Goal: Task Accomplishment & Management: Use online tool/utility

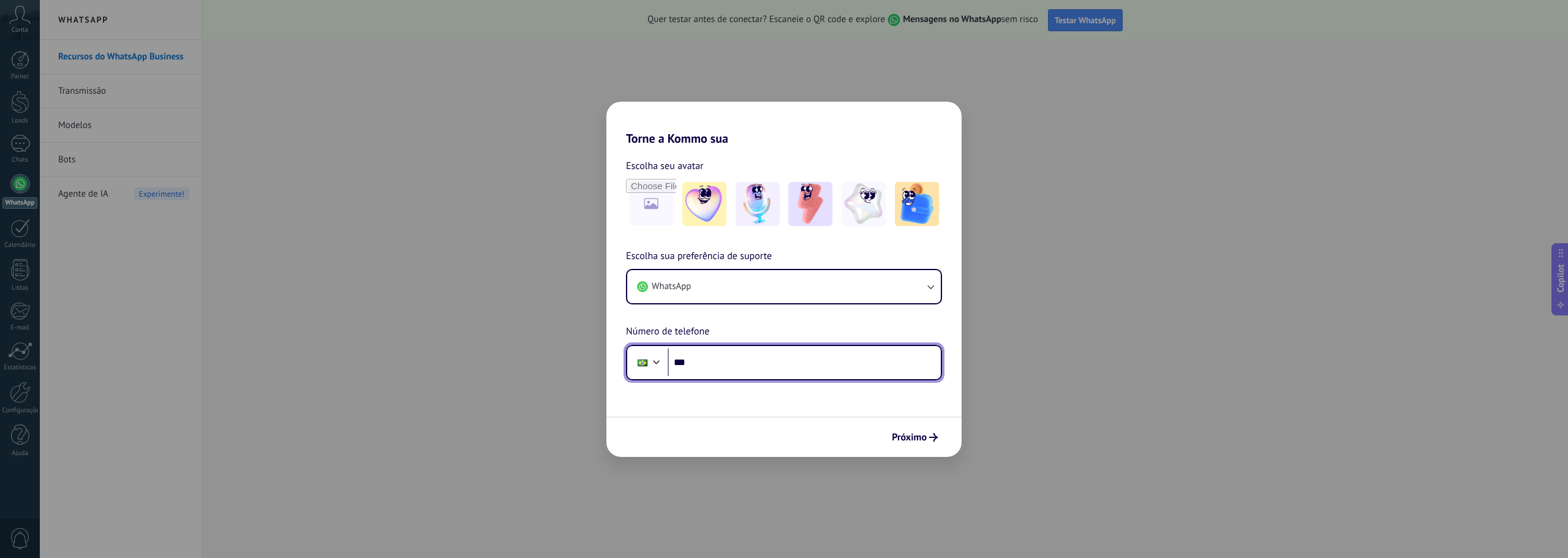
click at [729, 358] on input "***" at bounding box center [804, 362] width 273 height 28
paste input "**********"
type input "**********"
click at [920, 436] on span "Próximo" at bounding box center [908, 437] width 35 height 9
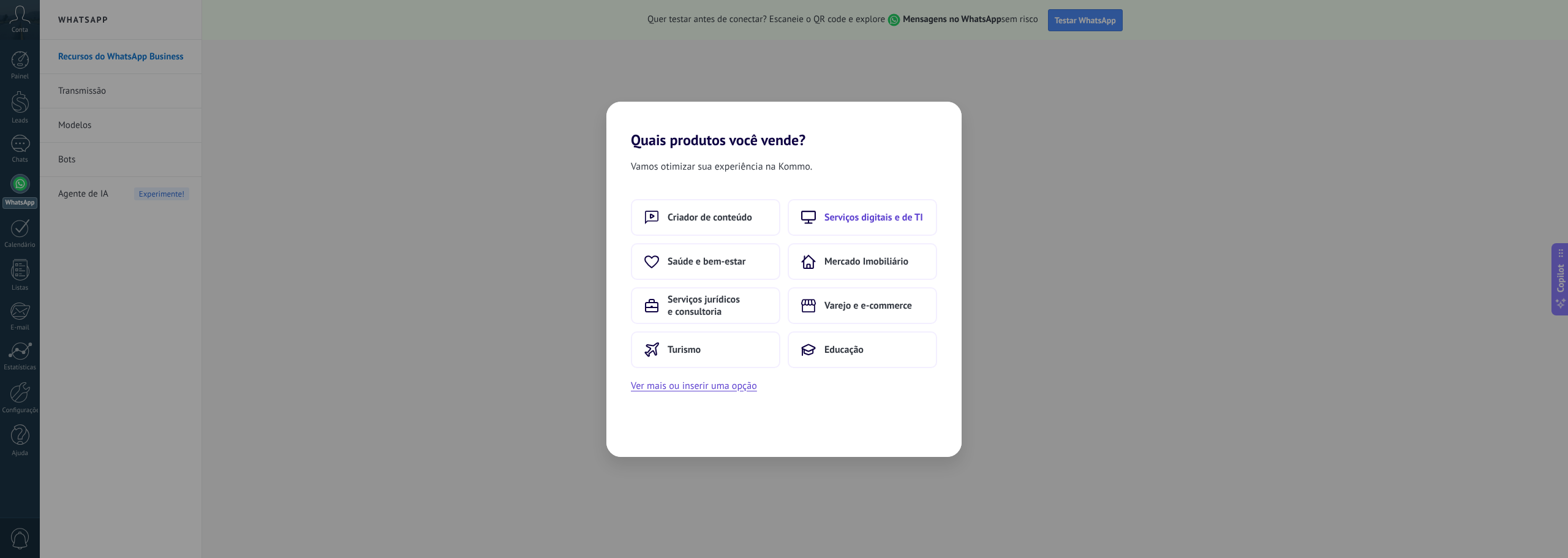
click at [861, 213] on span "Serviços digitais e de TI" at bounding box center [874, 218] width 99 height 12
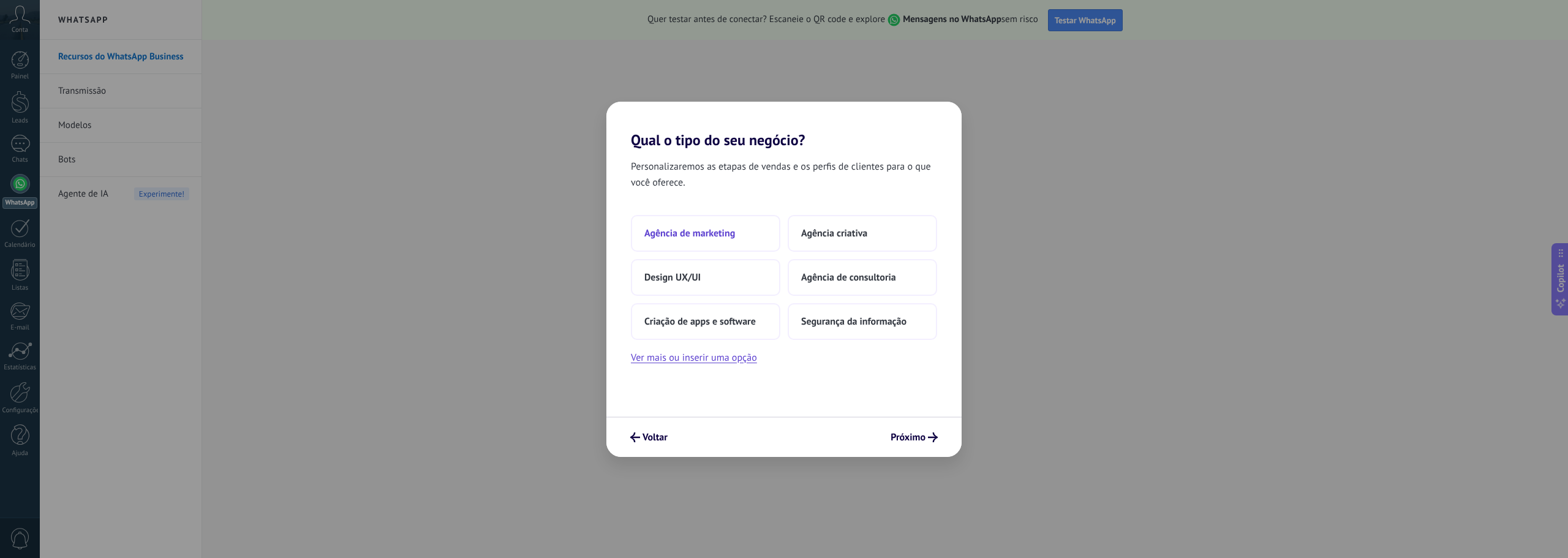
click at [718, 233] on span "Agência de marketing" at bounding box center [690, 233] width 91 height 12
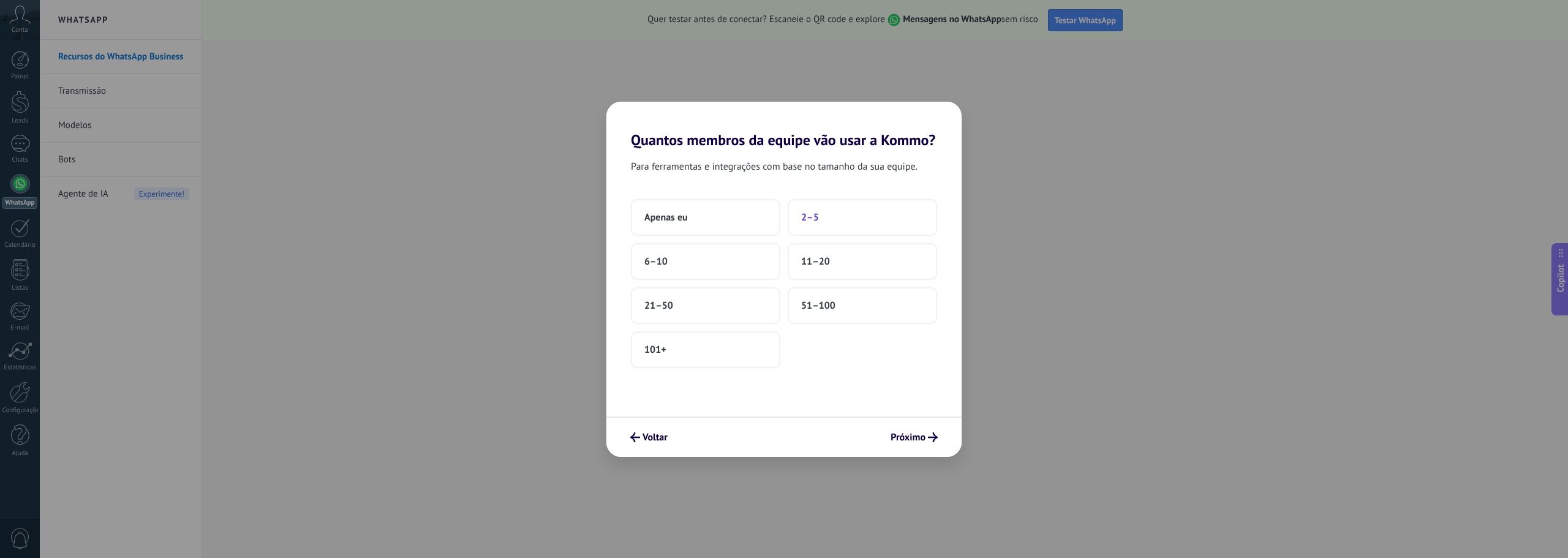
click at [833, 220] on button "2–5" at bounding box center [862, 218] width 149 height 37
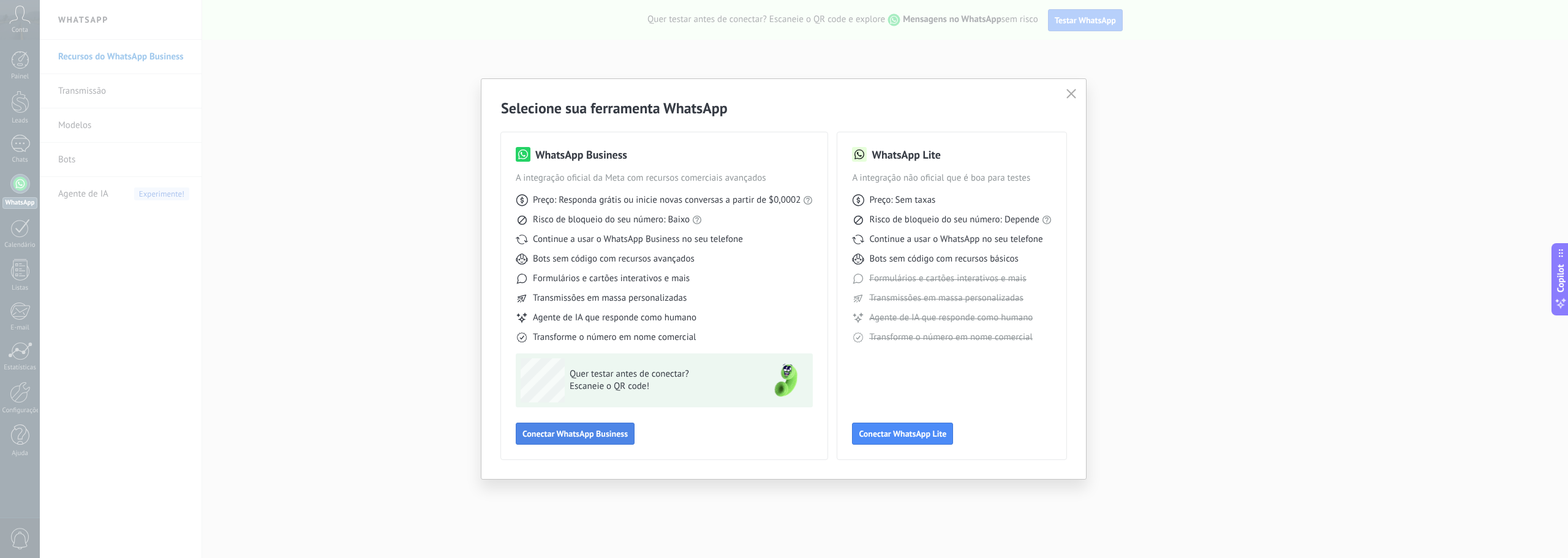
click at [621, 432] on span "Conectar WhatsApp Business" at bounding box center [575, 433] width 105 height 9
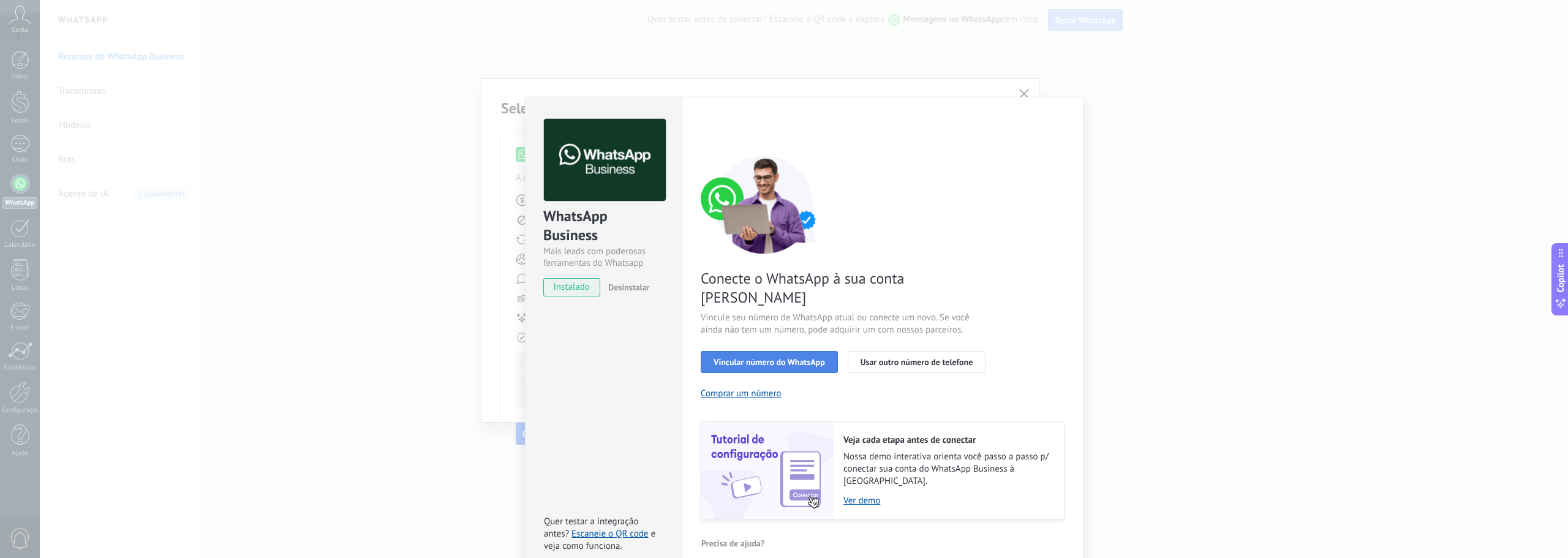
click at [773, 357] on span "Vincular número do WhatsApp" at bounding box center [769, 362] width 111 height 9
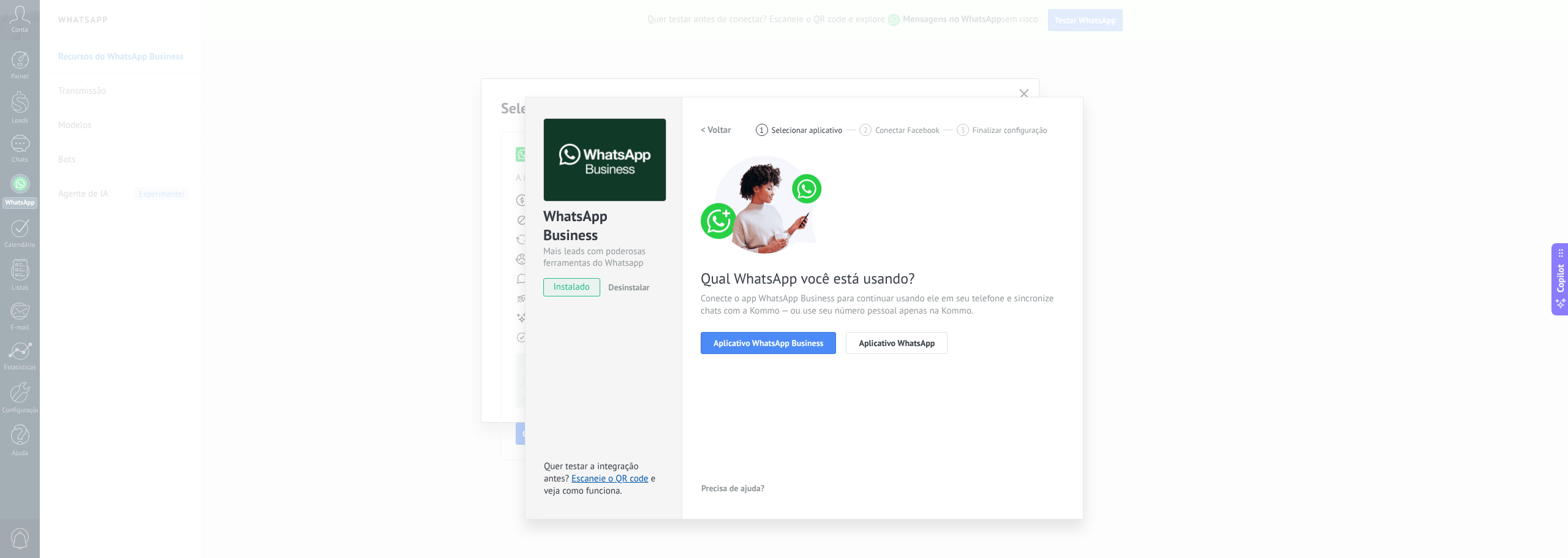
click at [773, 341] on span "Aplicativo WhatsApp Business" at bounding box center [768, 343] width 110 height 9
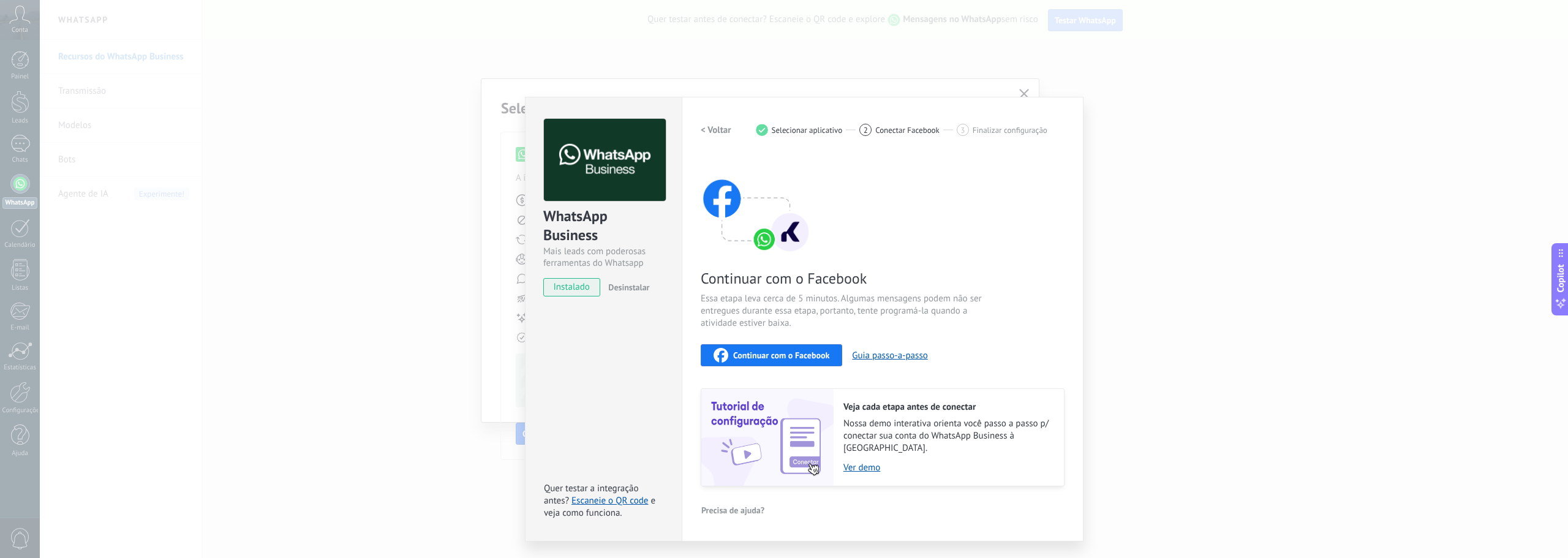
click at [1123, 256] on div "WhatsApp Business Mais leads com poderosas ferramentas do Whatsapp instalado De…" at bounding box center [803, 279] width 1528 height 558
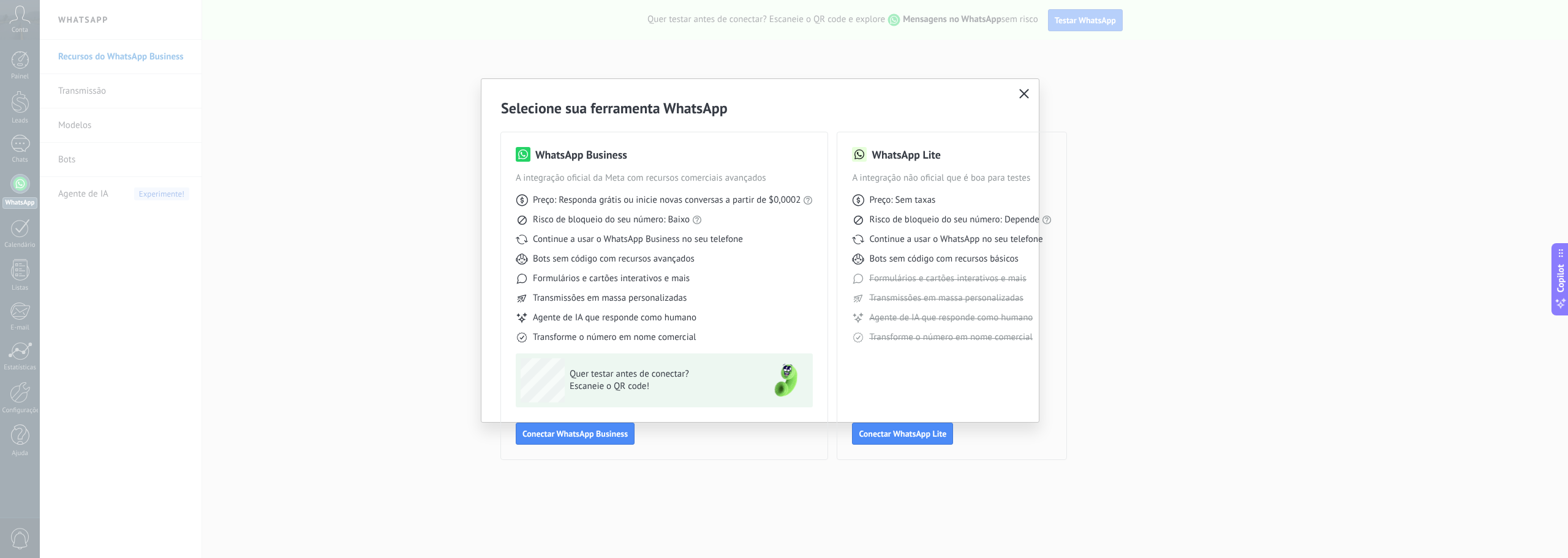
click at [888, 345] on div "WhatsApp Lite A integração não oficial que é boa para testes Preço: Sem taxas R…" at bounding box center [951, 295] width 200 height 297
click at [872, 429] on span "Conectar WhatsApp Lite" at bounding box center [902, 433] width 87 height 9
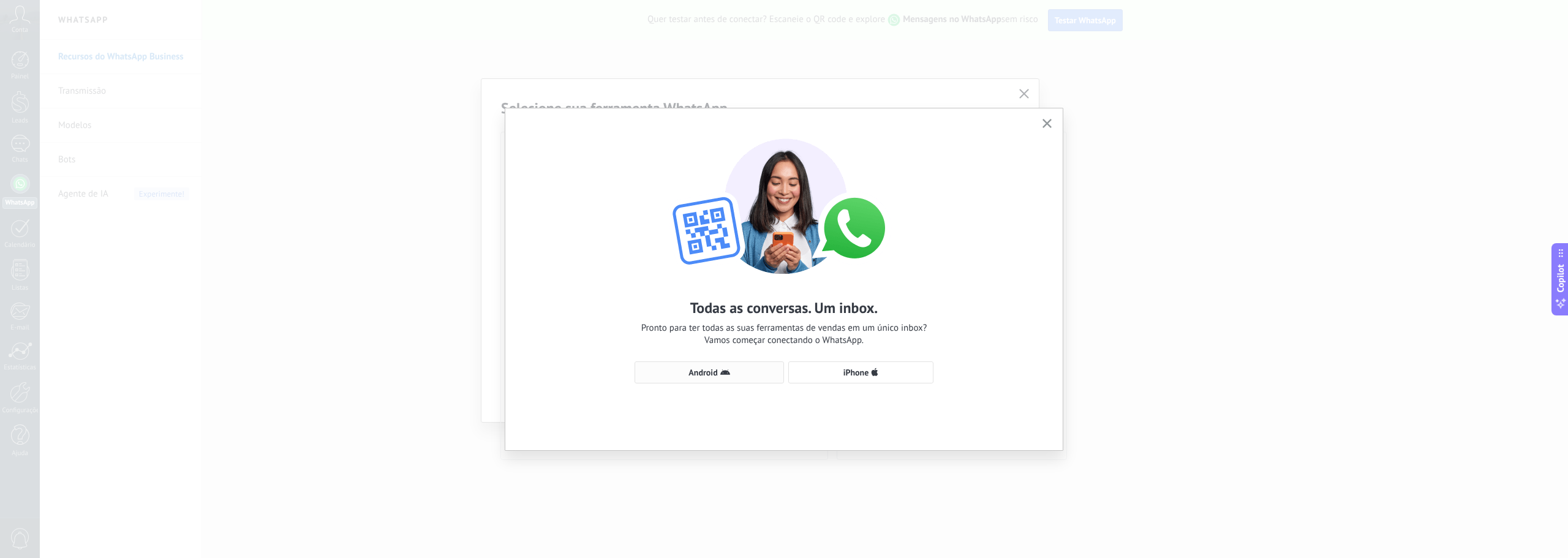
click at [722, 375] on icon "button" at bounding box center [725, 372] width 10 height 10
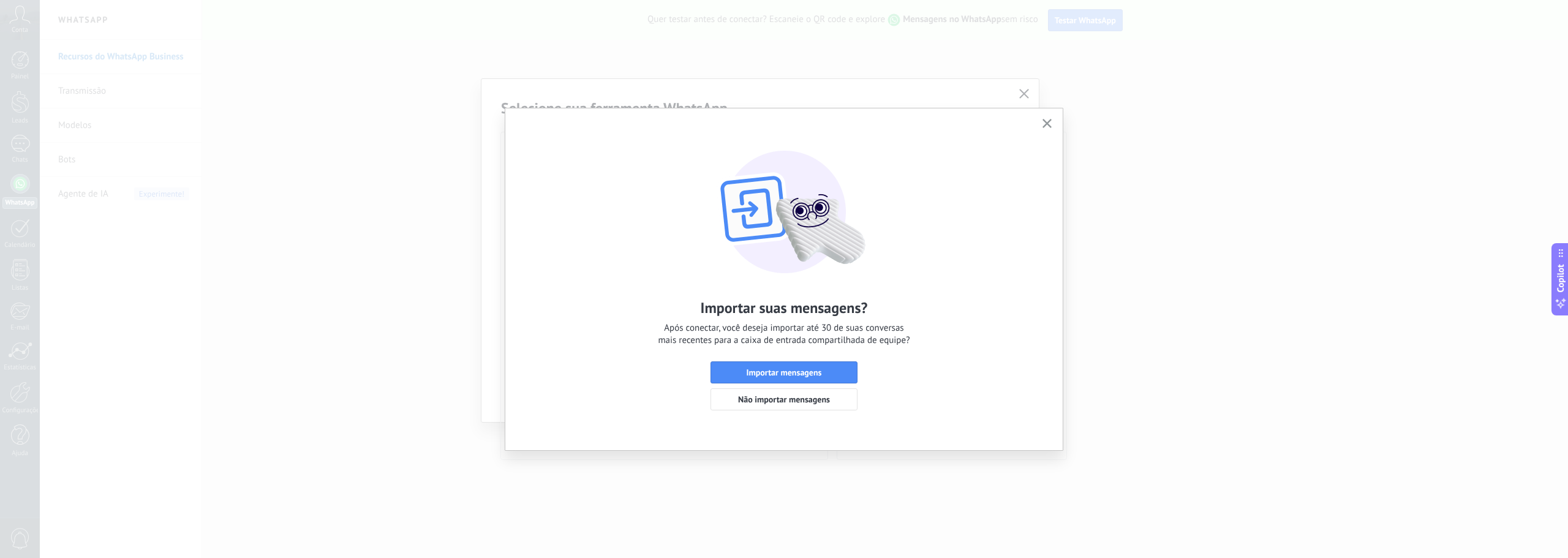
click at [722, 375] on span "Importar mensagens" at bounding box center [784, 372] width 134 height 9
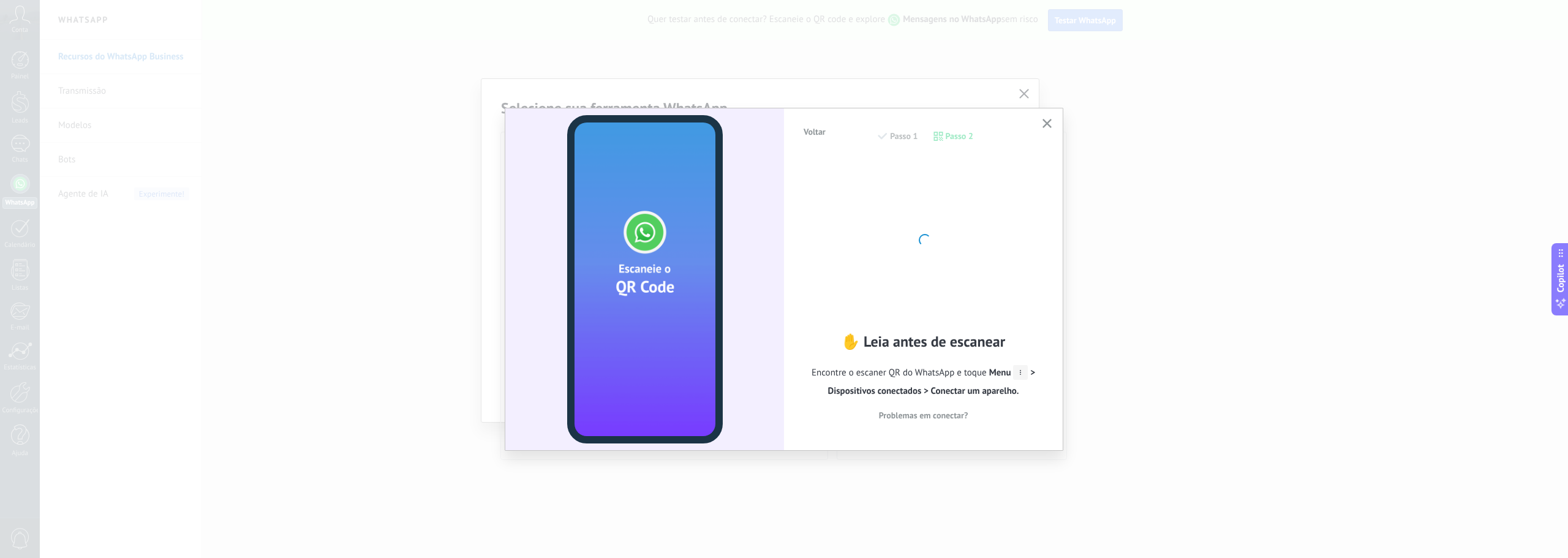
click at [1047, 121] on icon "button" at bounding box center [1046, 123] width 9 height 9
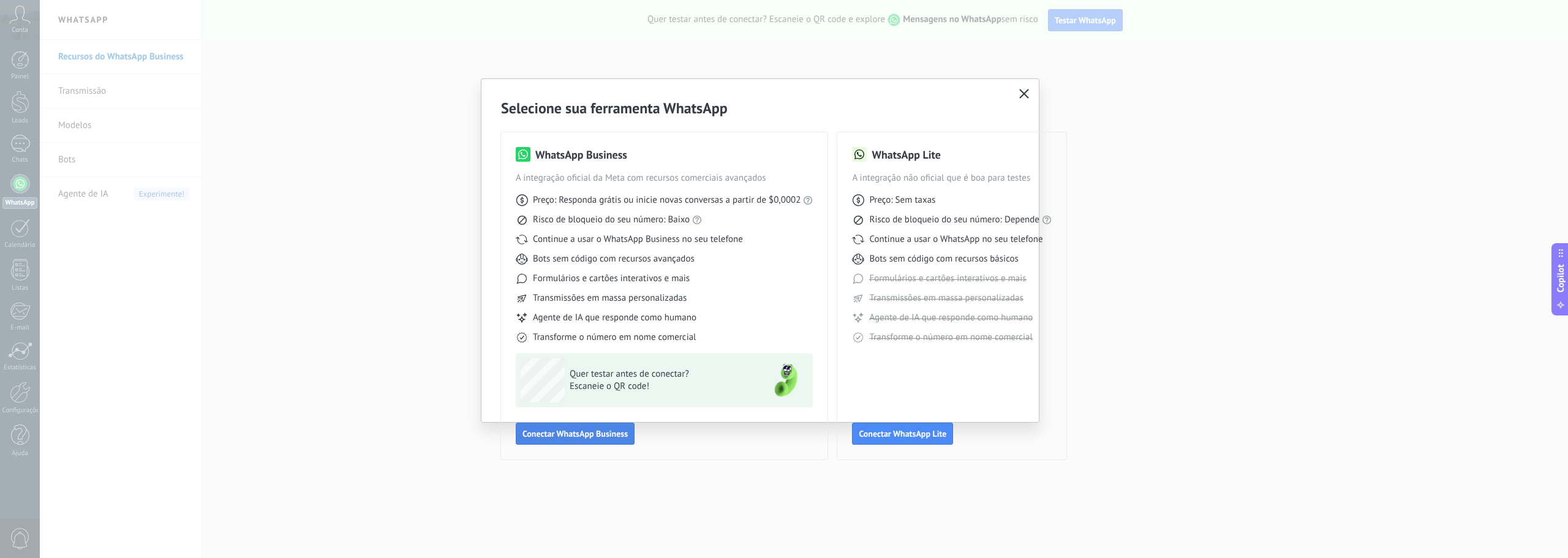
click at [593, 430] on span "Conectar WhatsApp Business" at bounding box center [575, 433] width 105 height 9
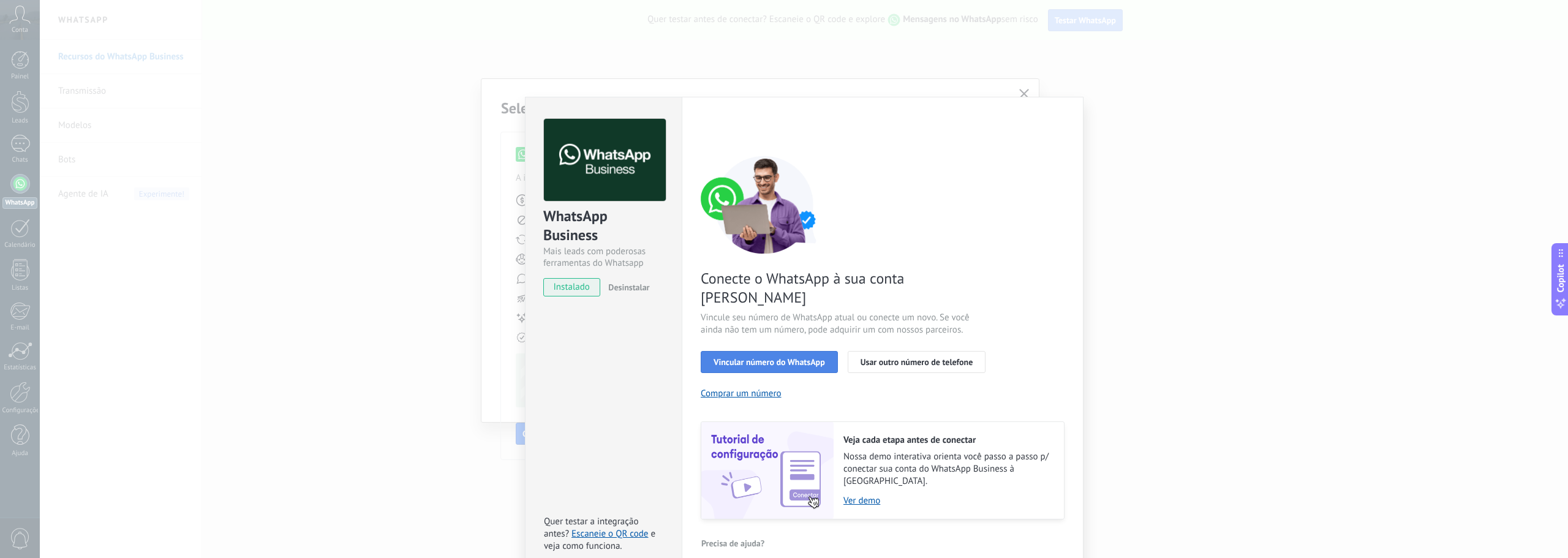
click at [778, 351] on button "Vincular número do WhatsApp" at bounding box center [769, 362] width 137 height 22
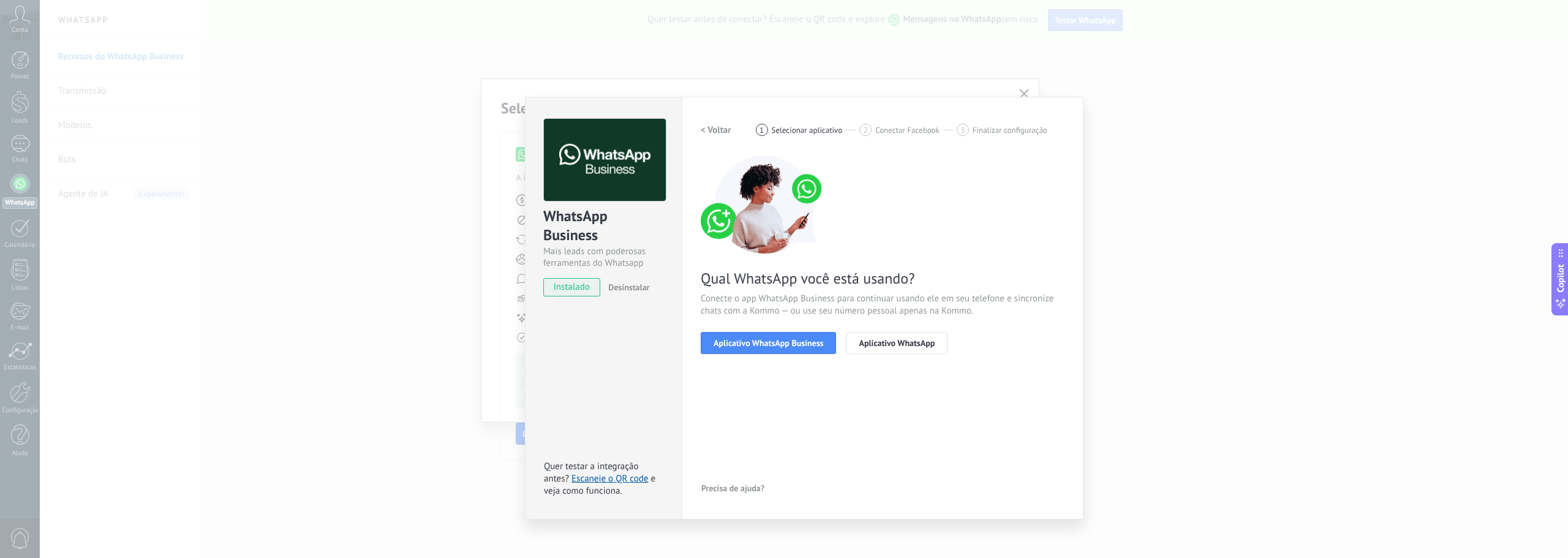
click at [778, 335] on button "Aplicativo WhatsApp Business" at bounding box center [768, 343] width 135 height 22
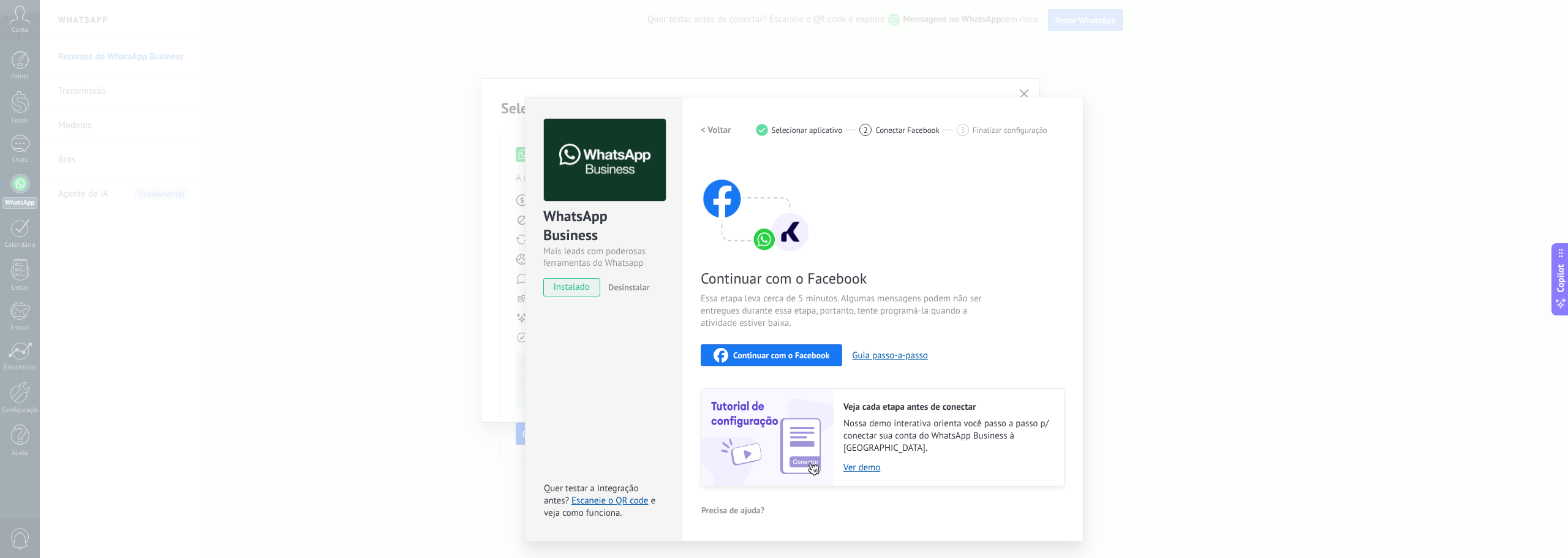
click at [771, 358] on span "Continuar com o Facebook" at bounding box center [781, 355] width 96 height 9
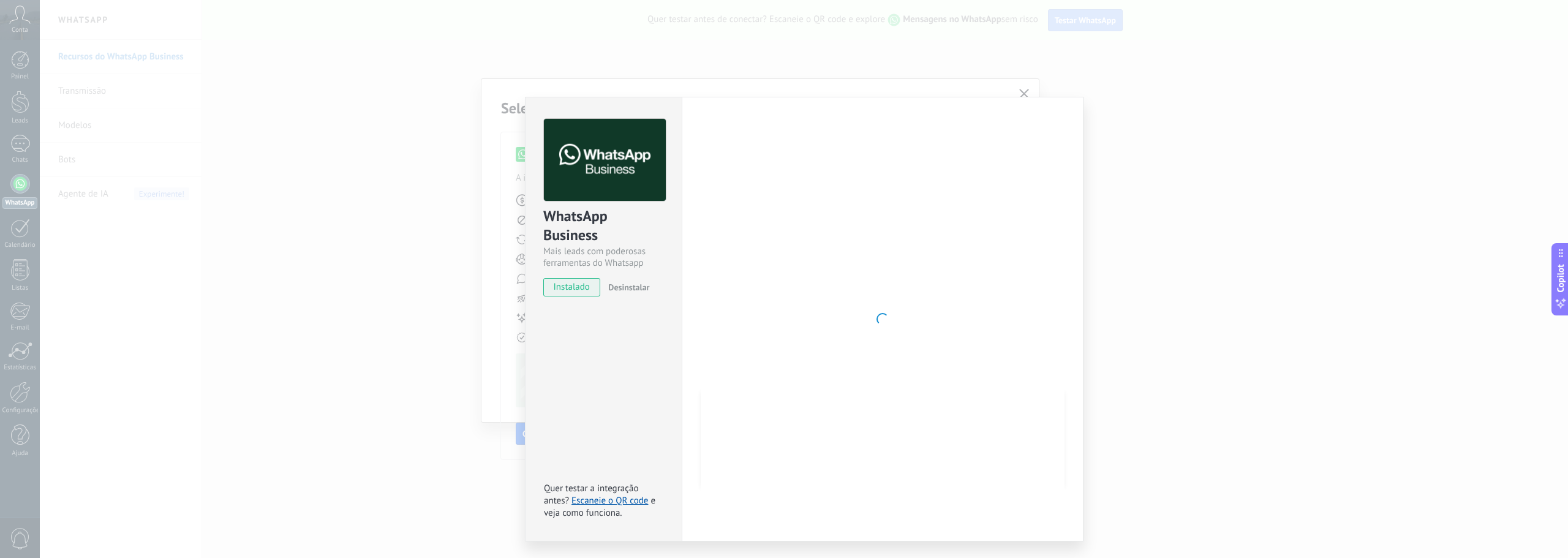
click at [1052, 121] on div at bounding box center [882, 319] width 364 height 400
drag, startPoint x: 1144, startPoint y: 217, endPoint x: 1002, endPoint y: 302, distance: 165.5
click at [1144, 218] on div "WhatsApp Business Mais leads com poderosas ferramentas do Whatsapp instalado De…" at bounding box center [803, 279] width 1528 height 558
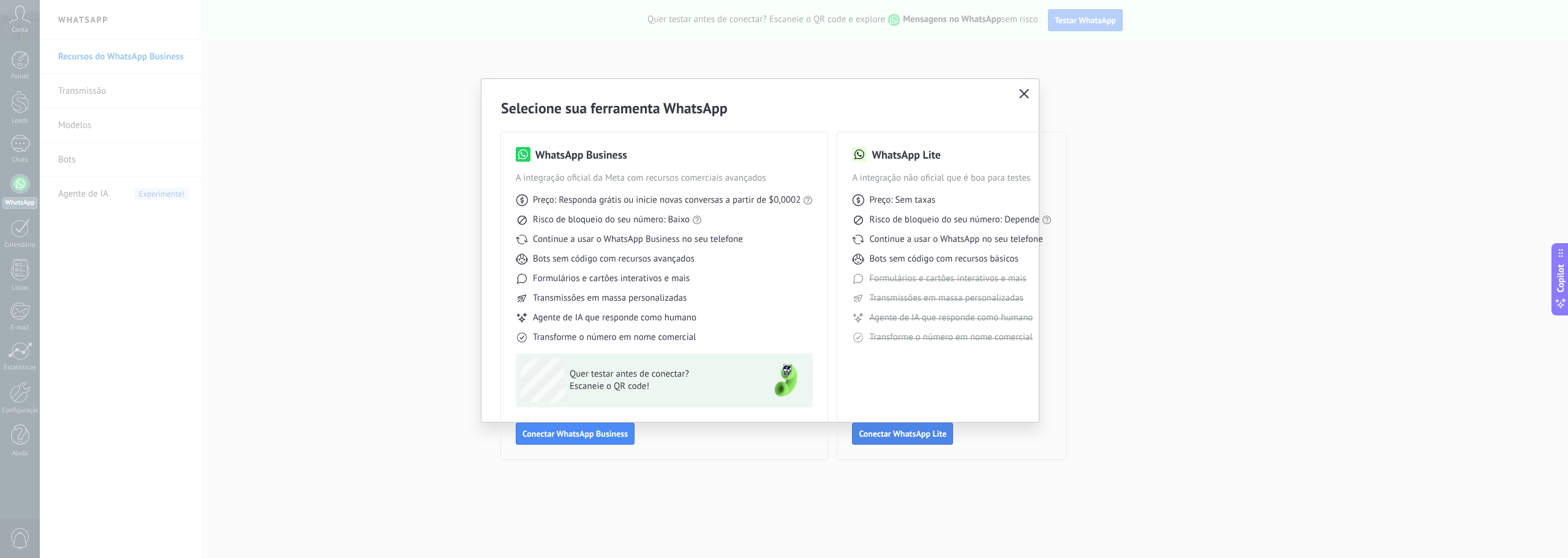
click at [890, 437] on span "Conectar WhatsApp Lite" at bounding box center [902, 433] width 87 height 9
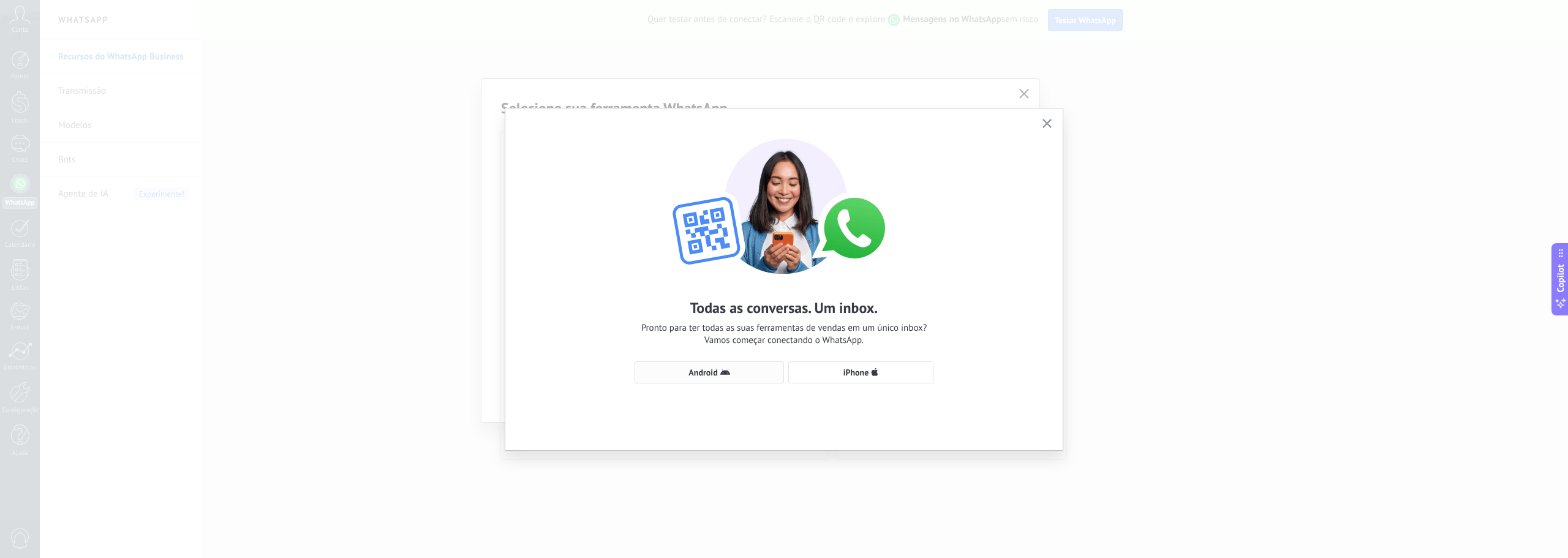
click at [741, 367] on button "Android" at bounding box center [709, 372] width 149 height 22
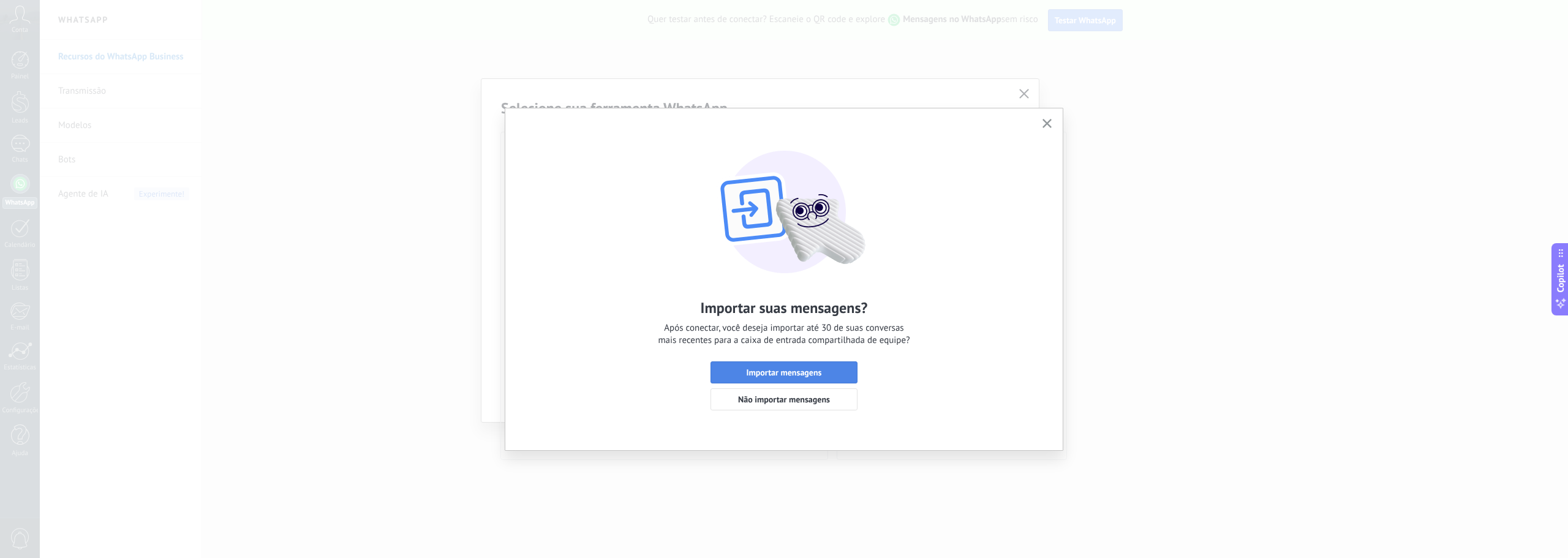
click at [809, 364] on button "Importar mensagens" at bounding box center [784, 372] width 147 height 22
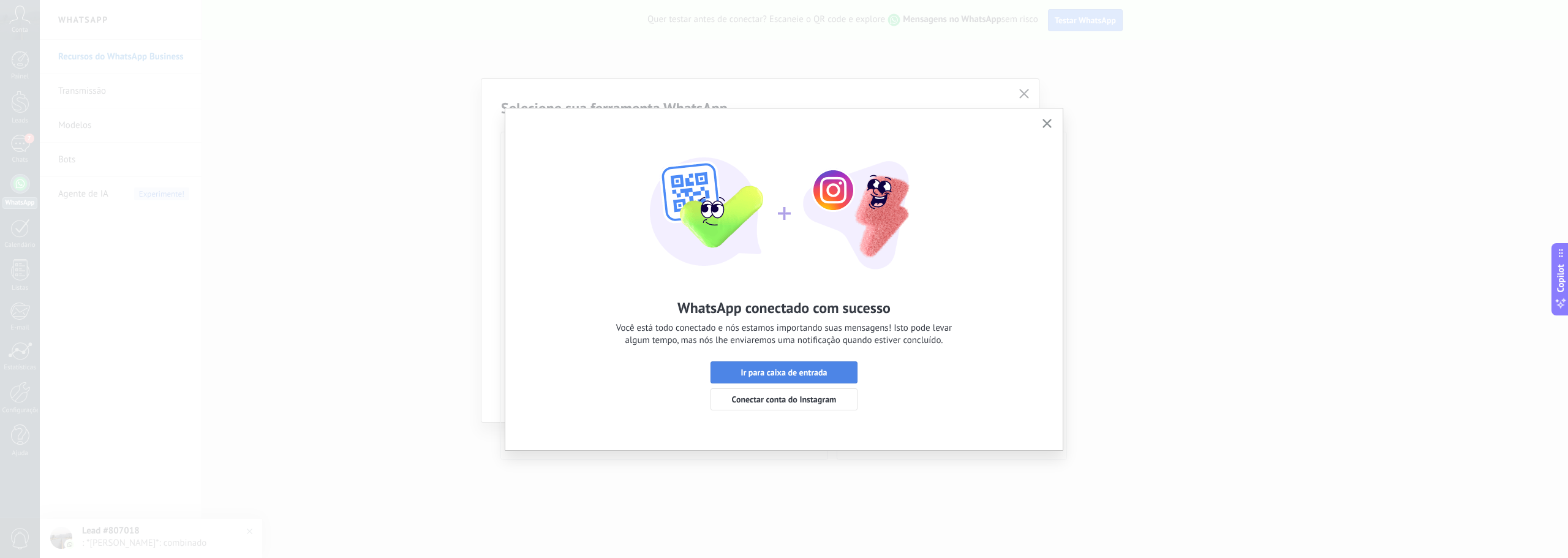
click at [800, 377] on span "Ir para caixa de entrada" at bounding box center [784, 372] width 87 height 9
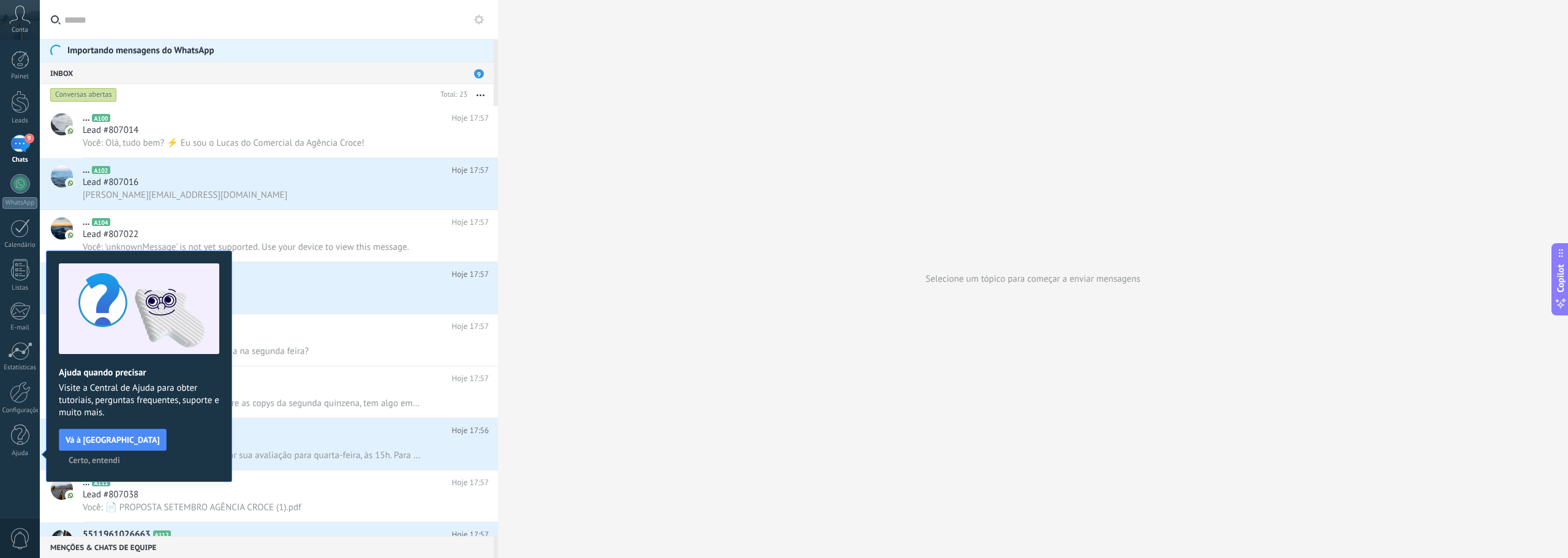
click at [120, 456] on span "Certo, entendi" at bounding box center [94, 460] width 51 height 9
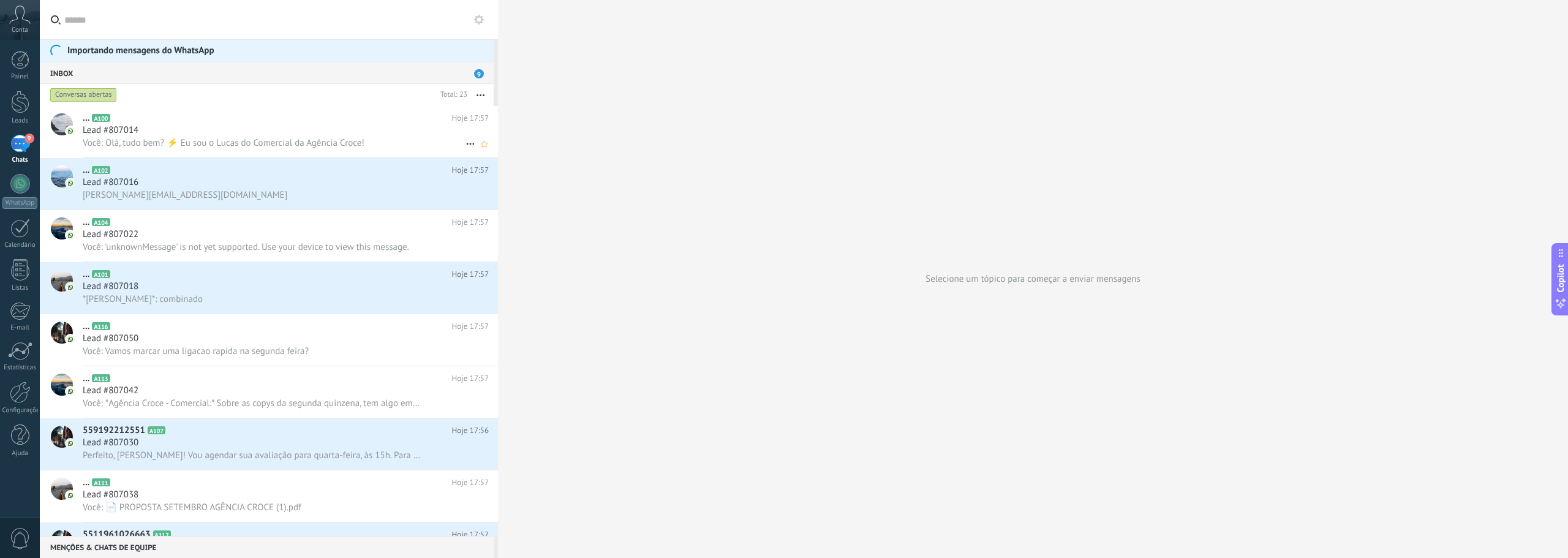
click at [163, 126] on div "Lead #807014" at bounding box center [285, 130] width 406 height 12
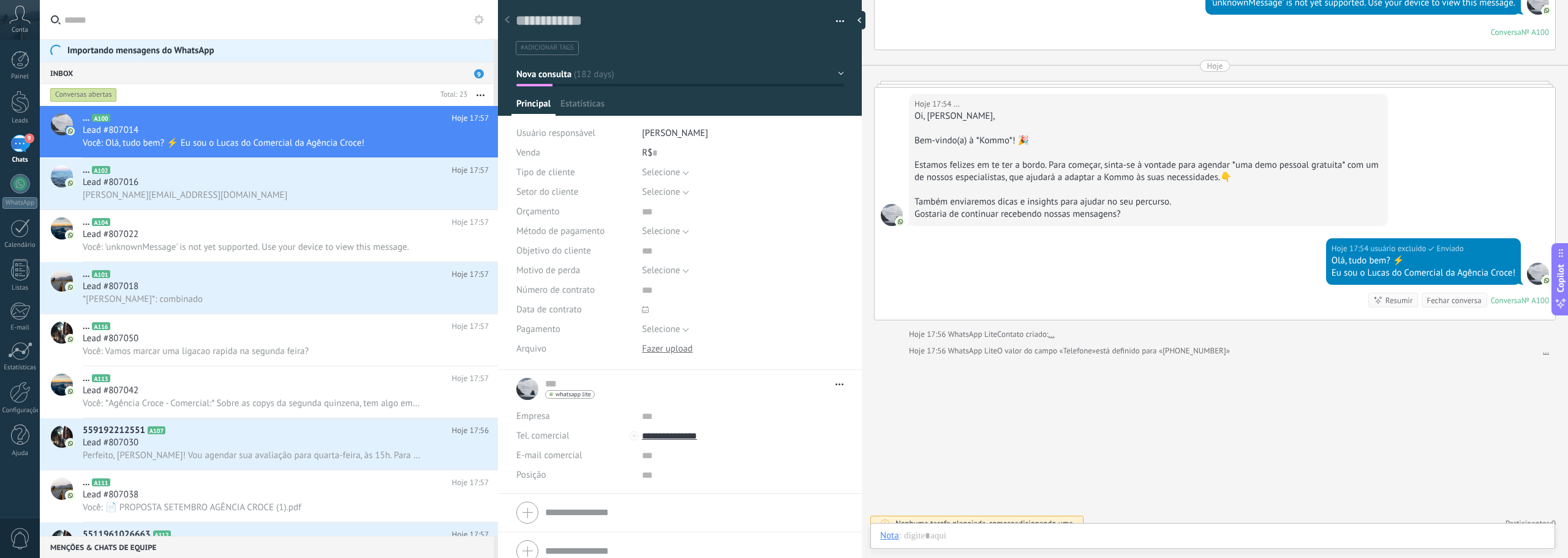
scroll to position [18, 0]
click at [271, 188] on div "Lead #807016" at bounding box center [285, 183] width 406 height 12
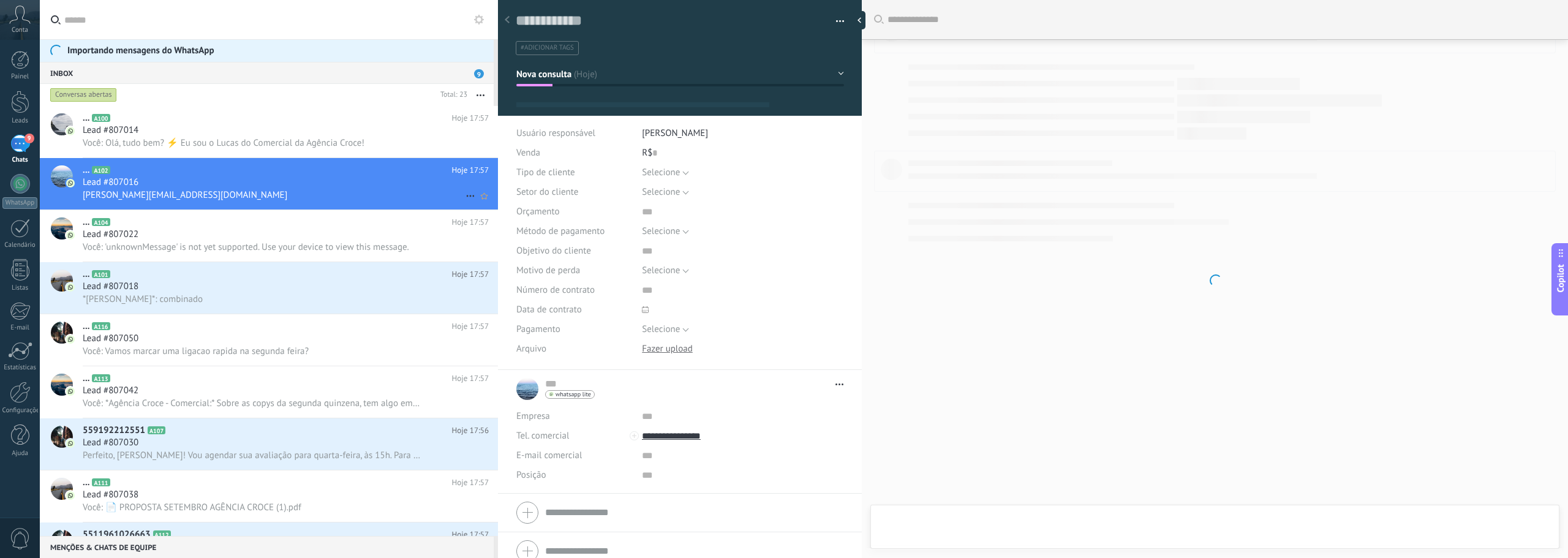
type textarea "**********"
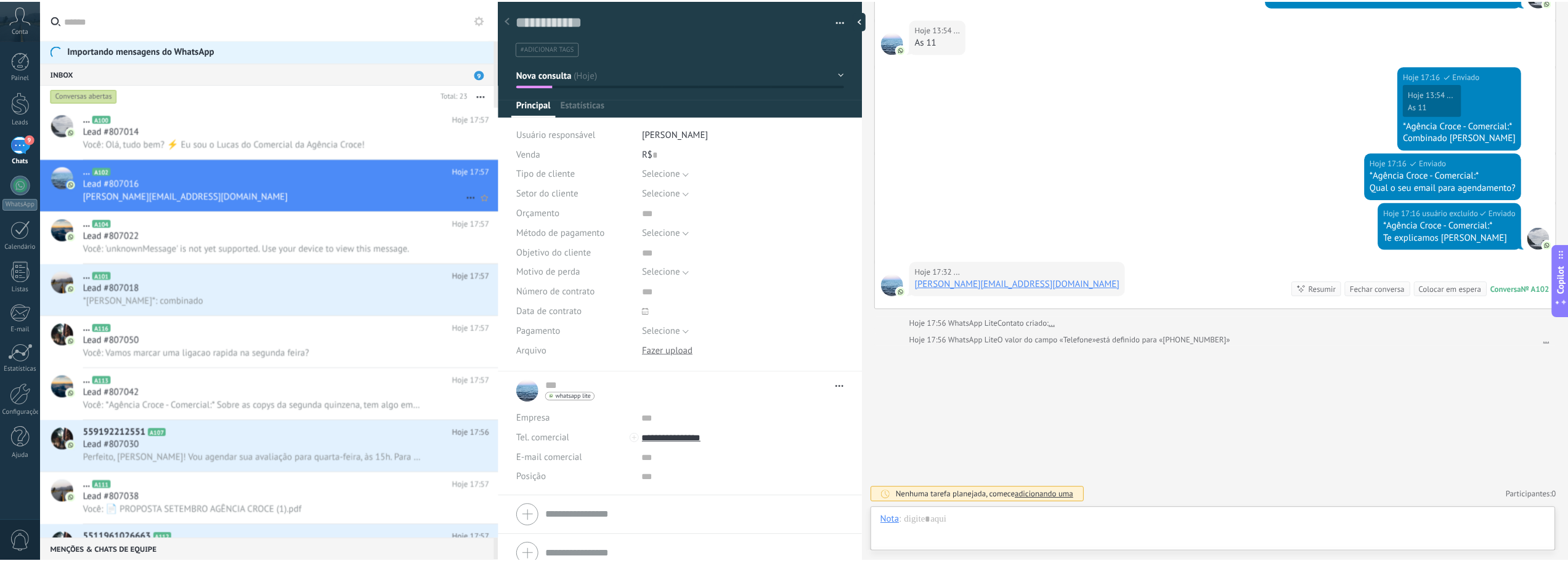
scroll to position [19, 0]
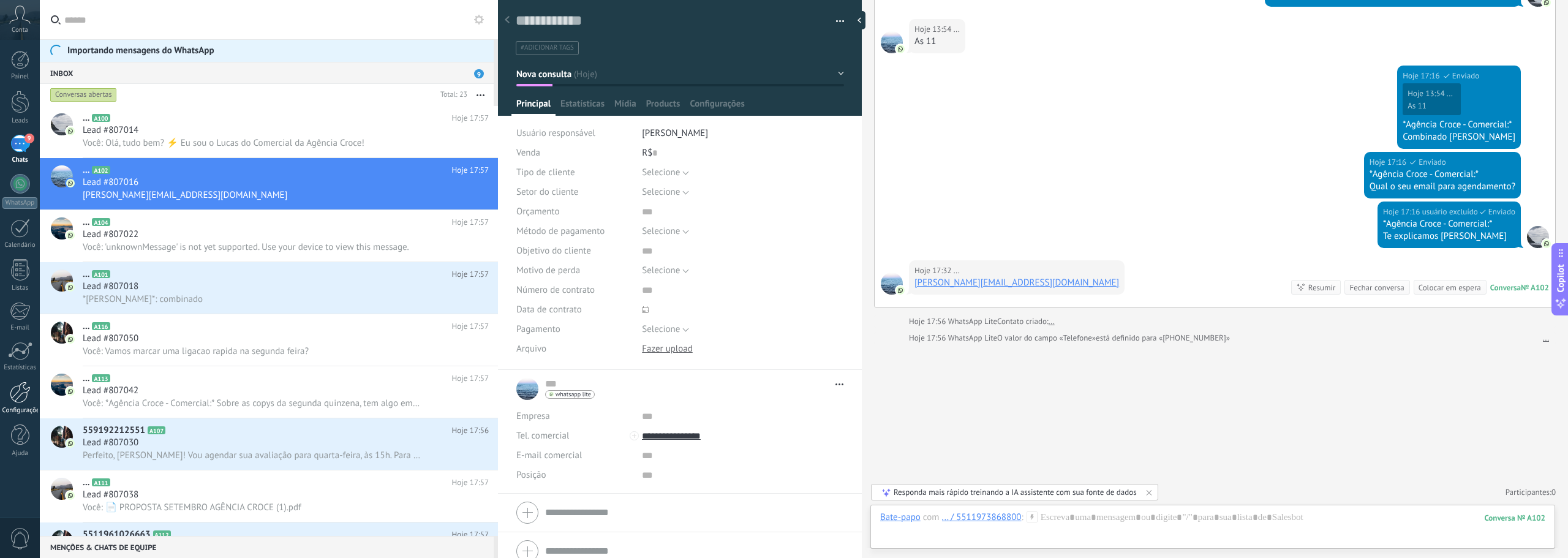
click at [17, 394] on div at bounding box center [20, 392] width 21 height 21
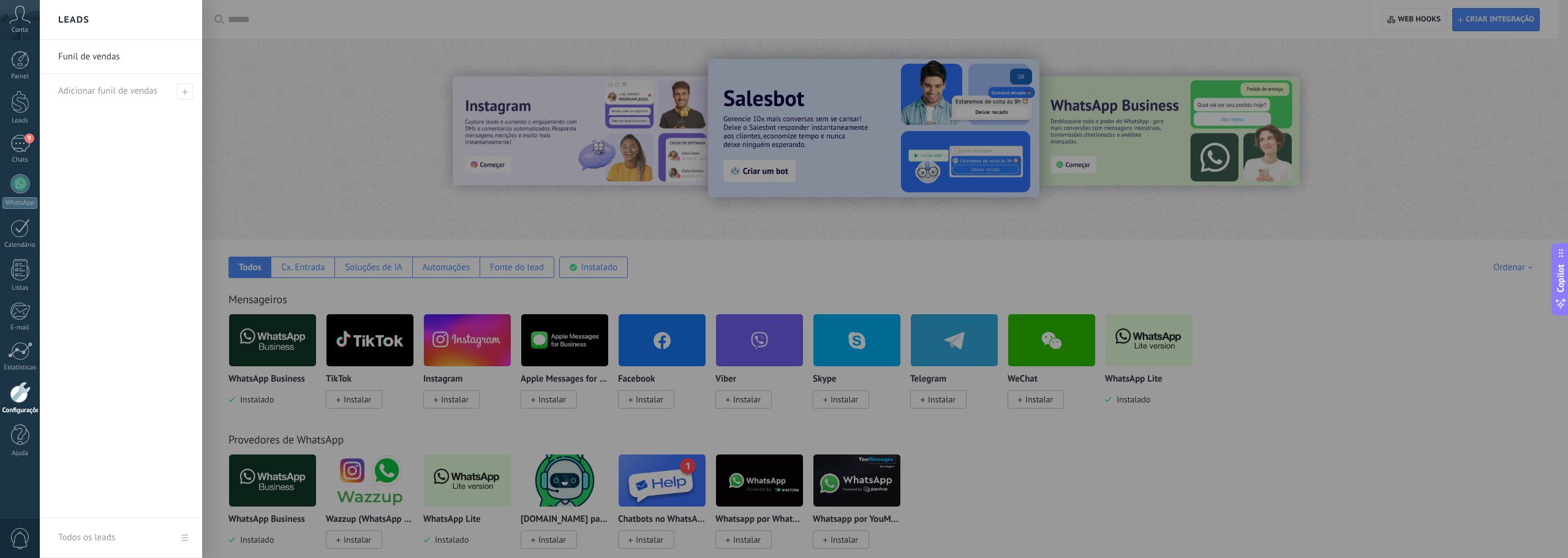
click at [81, 53] on link "Funil de vendas" at bounding box center [123, 57] width 132 height 34
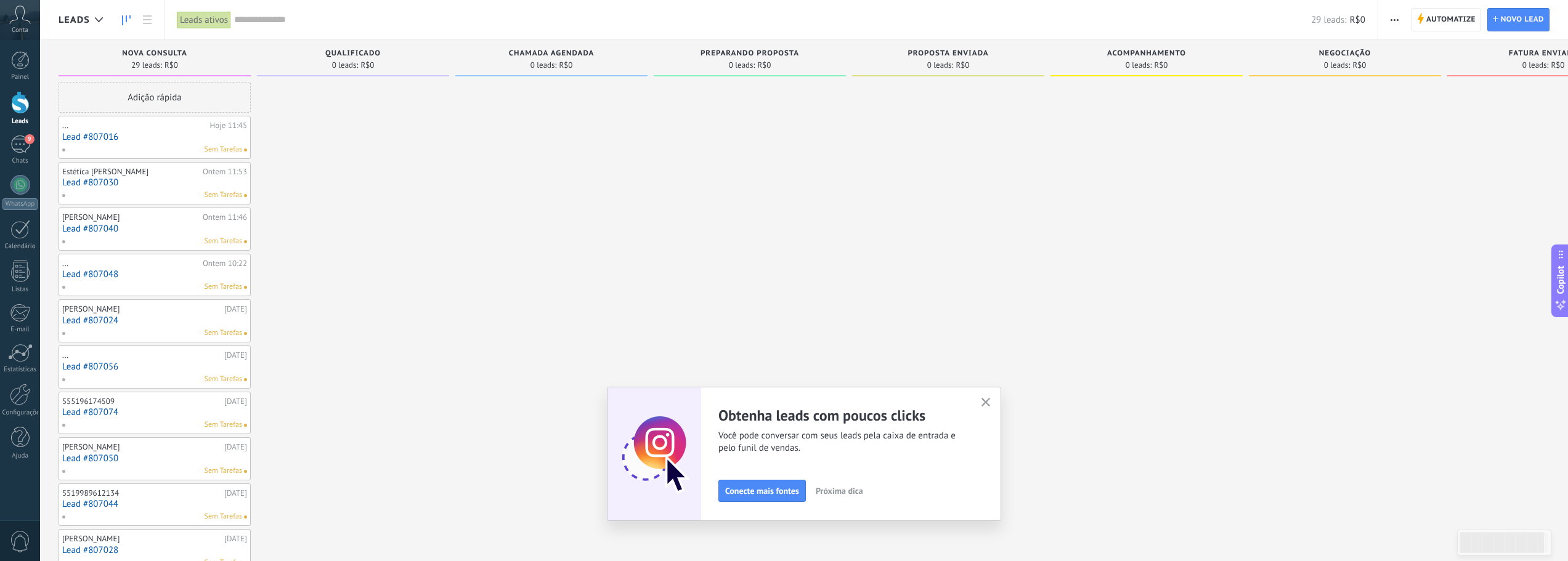
click at [986, 403] on icon "button" at bounding box center [985, 402] width 9 height 9
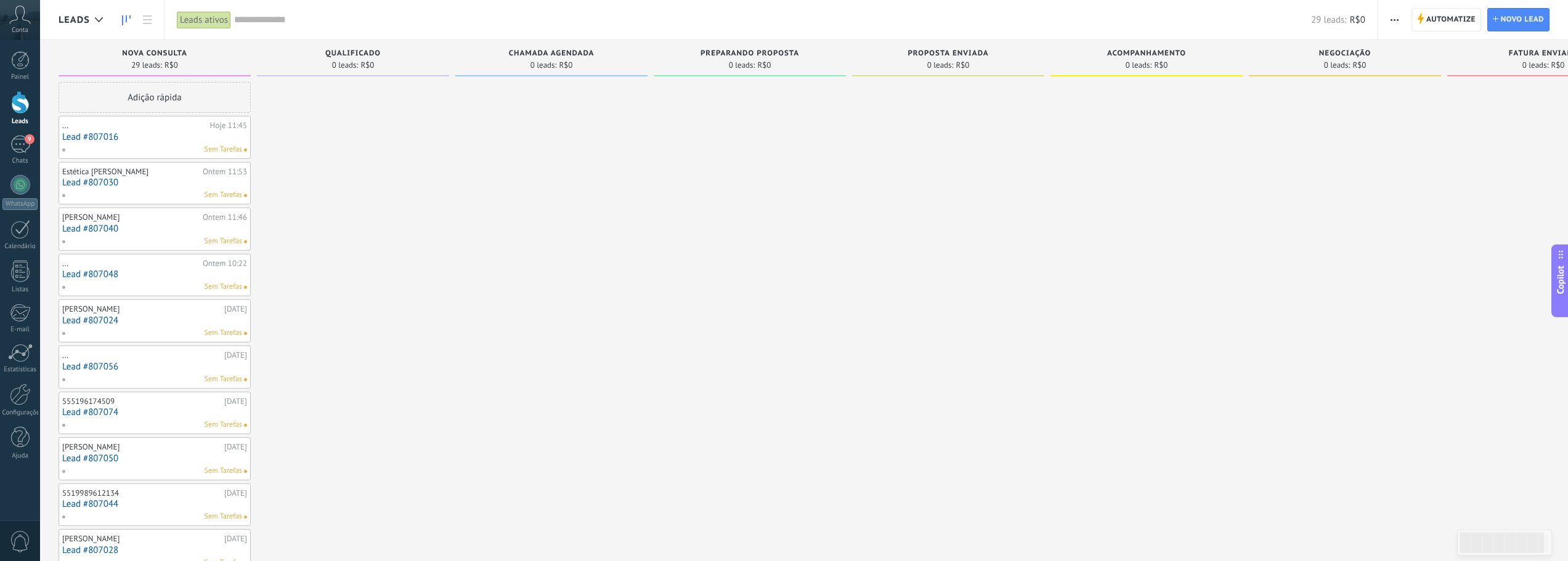
click at [12, 105] on div at bounding box center [20, 102] width 19 height 23
click at [10, 60] on link "Painel" at bounding box center [20, 67] width 40 height 30
